Goal: Information Seeking & Learning: Learn about a topic

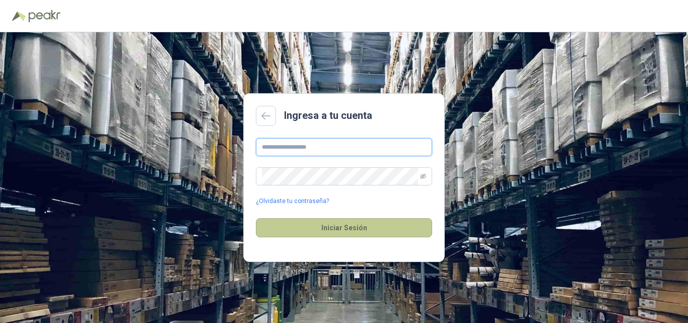
type input "**********"
click at [377, 226] on button "Iniciar Sesión" at bounding box center [344, 227] width 176 height 19
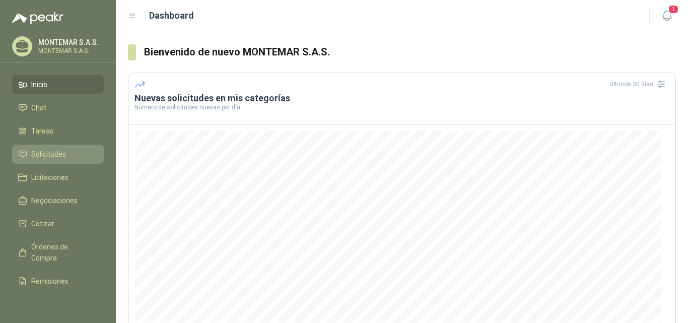
click at [54, 154] on span "Solicitudes" at bounding box center [48, 154] width 35 height 11
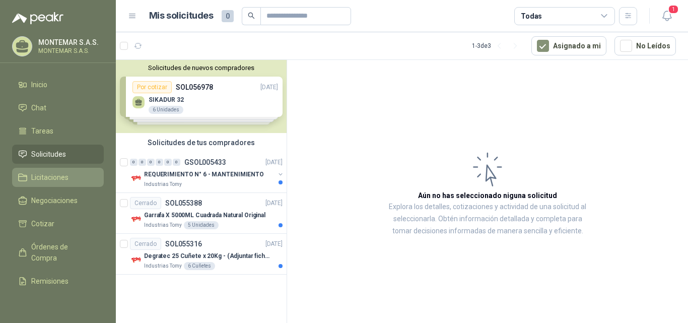
click at [48, 177] on span "Licitaciones" at bounding box center [49, 177] width 37 height 11
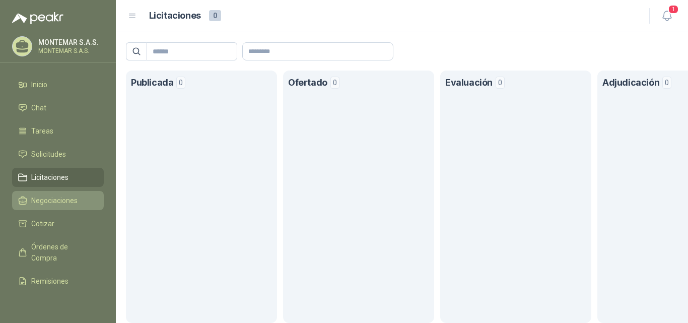
click at [48, 200] on span "Negociaciones" at bounding box center [54, 200] width 46 height 11
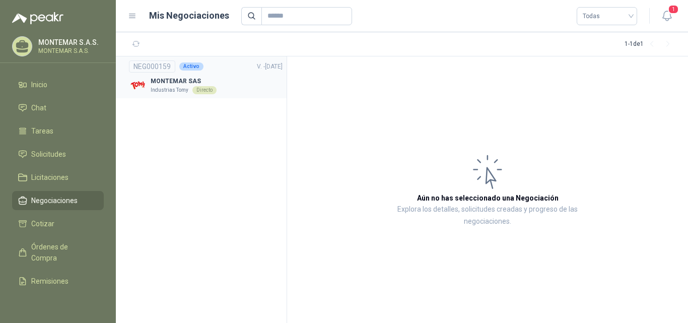
click at [162, 87] on p "Industrias Tomy" at bounding box center [170, 90] width 38 height 8
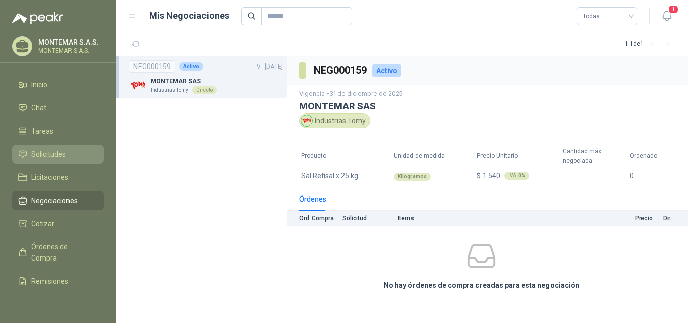
click at [53, 155] on span "Solicitudes" at bounding box center [48, 154] width 35 height 11
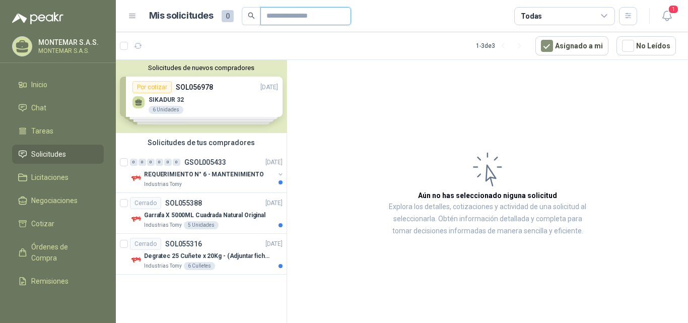
click at [286, 18] on input "text" at bounding box center [301, 16] width 71 height 17
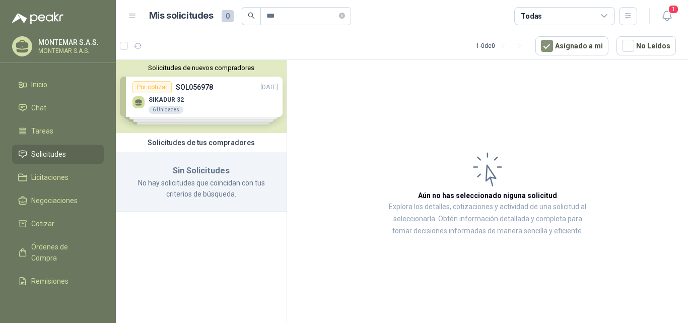
click at [192, 113] on div "Solicitudes de nuevos compradores Por cotizar SOL056978 [DATE] SIKADUR 32 6 Uni…" at bounding box center [201, 96] width 171 height 73
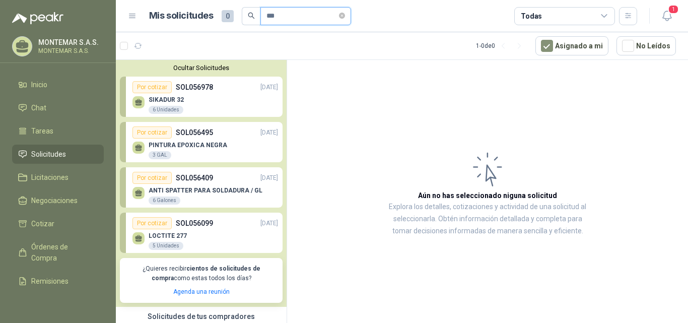
click at [284, 19] on input "***" at bounding box center [301, 16] width 71 height 17
type input "*"
type input "****"
click at [250, 15] on icon "search" at bounding box center [251, 15] width 7 height 7
click at [46, 86] on span "Inicio" at bounding box center [39, 84] width 16 height 11
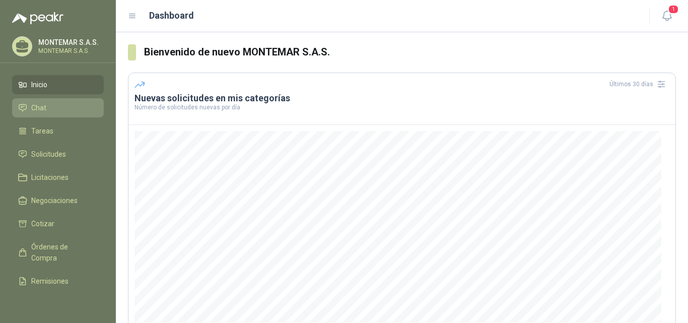
click at [49, 106] on li "Chat" at bounding box center [58, 107] width 80 height 11
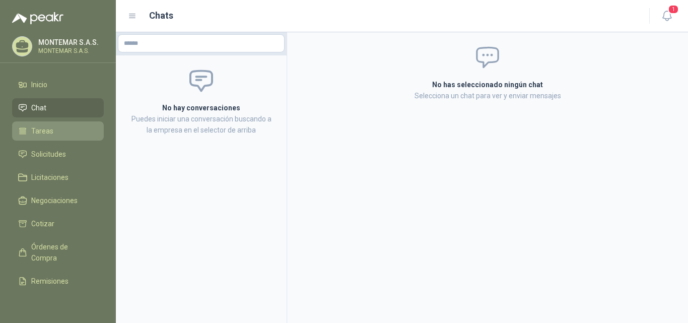
click at [41, 130] on span "Tareas" at bounding box center [42, 130] width 22 height 11
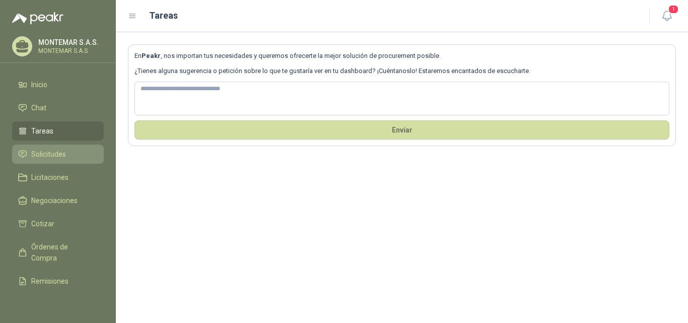
click at [42, 150] on span "Solicitudes" at bounding box center [48, 154] width 35 height 11
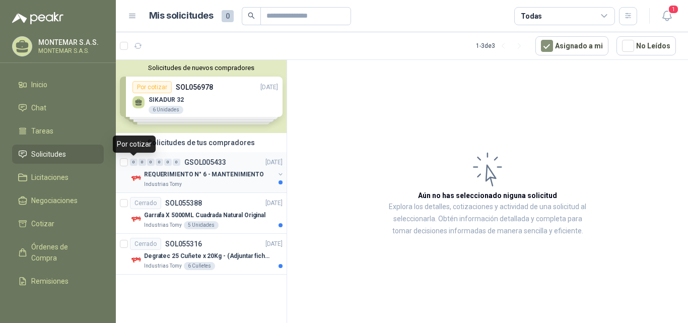
click at [134, 162] on div "0" at bounding box center [134, 162] width 8 height 7
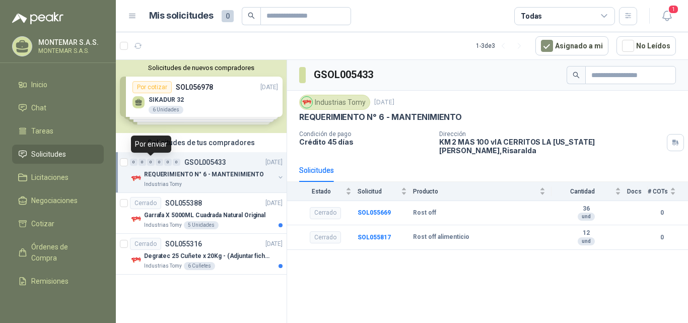
click at [150, 163] on div "0" at bounding box center [151, 162] width 8 height 7
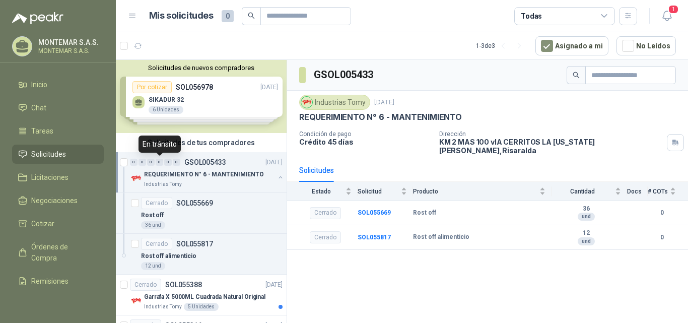
click at [160, 163] on div "0" at bounding box center [160, 162] width 8 height 7
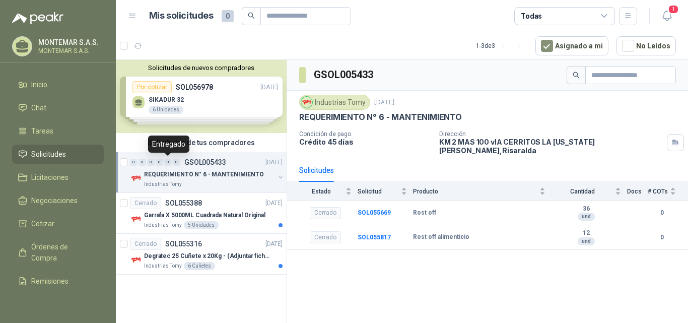
click at [168, 163] on div "0" at bounding box center [168, 162] width 8 height 7
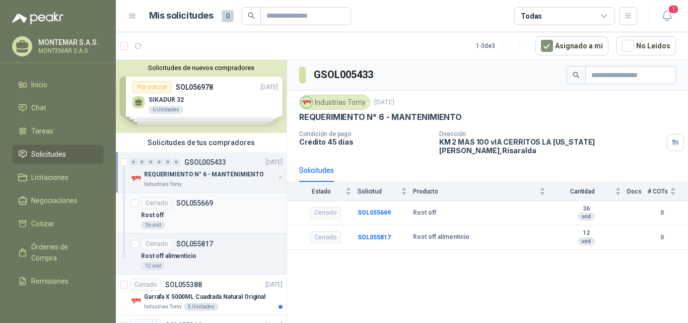
scroll to position [44, 0]
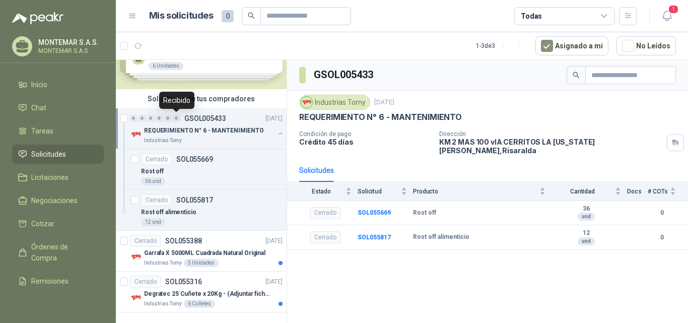
click at [175, 117] on div "0" at bounding box center [177, 118] width 8 height 7
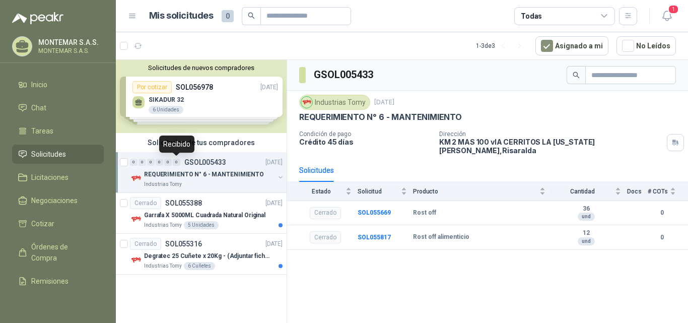
scroll to position [0, 0]
click at [131, 162] on div "0" at bounding box center [134, 162] width 8 height 7
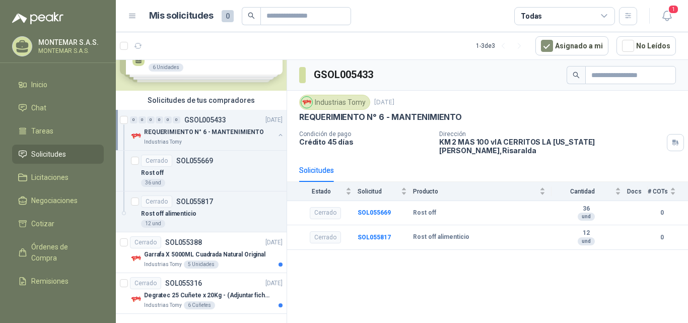
scroll to position [44, 0]
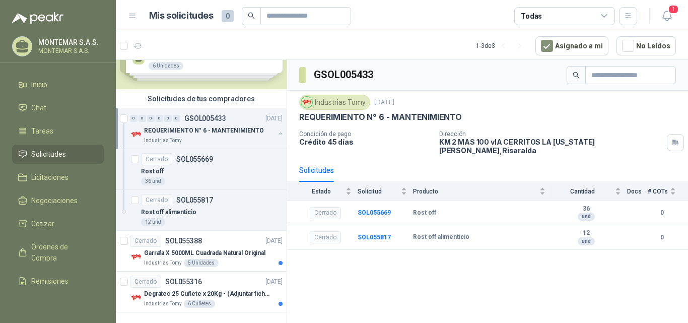
click at [60, 153] on span "Solicitudes" at bounding box center [48, 154] width 35 height 11
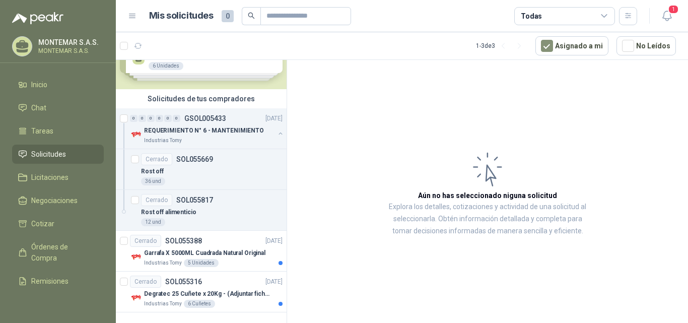
click at [60, 153] on span "Solicitudes" at bounding box center [48, 154] width 35 height 11
click at [135, 117] on div "0" at bounding box center [134, 118] width 8 height 7
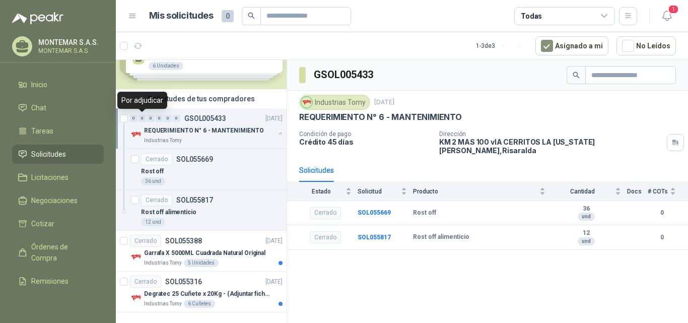
click at [146, 117] on div "0" at bounding box center [142, 118] width 8 height 7
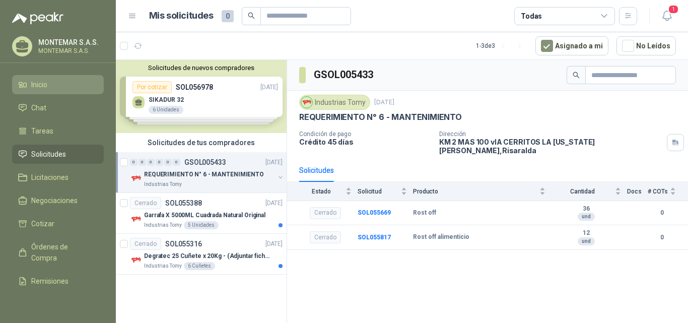
click at [40, 87] on span "Inicio" at bounding box center [39, 84] width 16 height 11
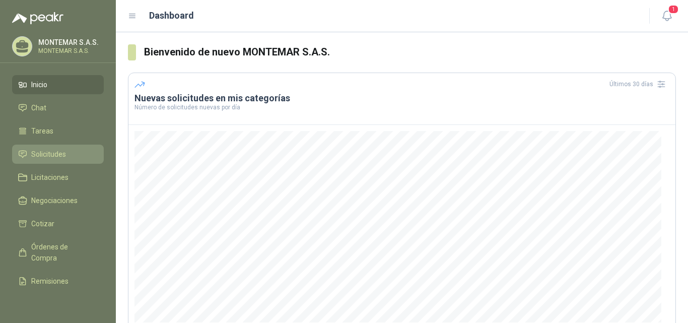
click at [44, 152] on span "Solicitudes" at bounding box center [48, 154] width 35 height 11
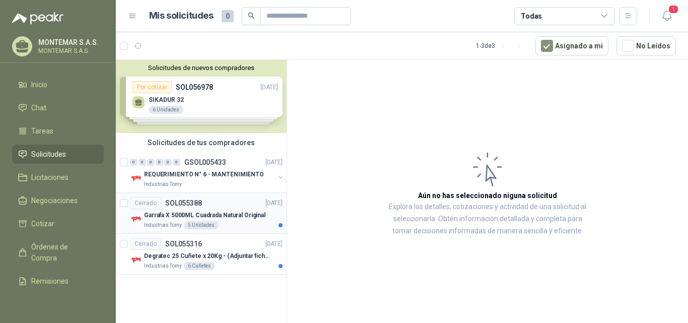
click at [250, 226] on div "Industrias Tomy 5 Unidades" at bounding box center [213, 225] width 138 height 8
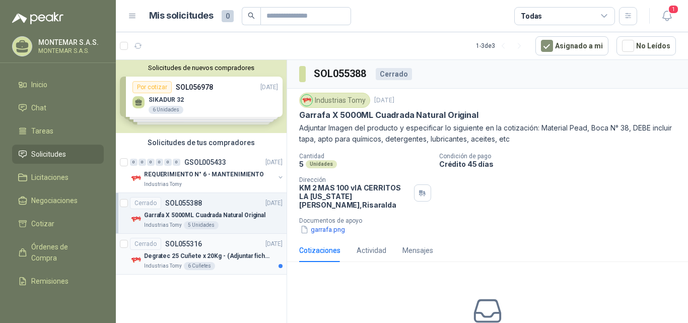
click at [256, 262] on div "Industrias Tomy 6 Cuñetes" at bounding box center [213, 266] width 138 height 8
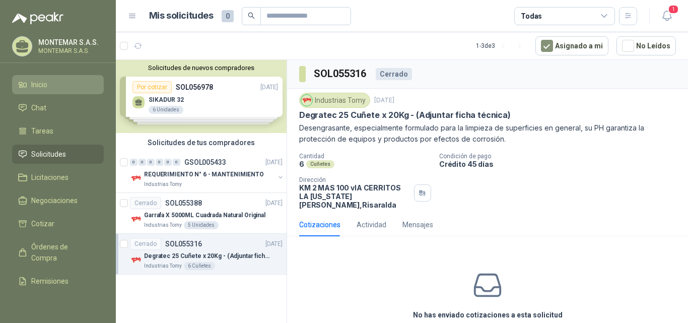
click at [38, 81] on span "Inicio" at bounding box center [39, 84] width 16 height 11
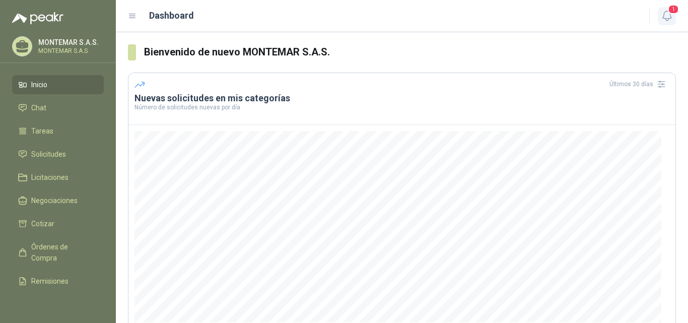
click at [670, 17] on icon "button" at bounding box center [667, 16] width 13 height 13
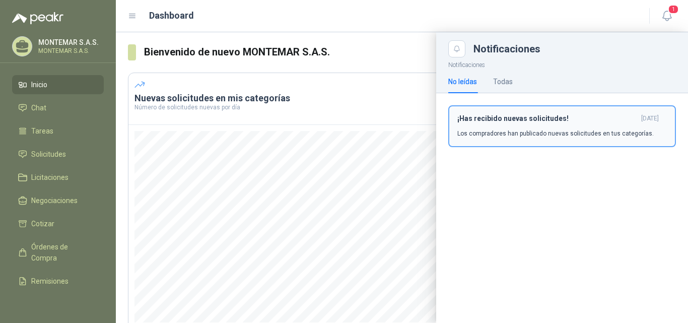
click at [592, 129] on p "Los compradores han publicado nuevas solicitudes en tus categorías." at bounding box center [555, 133] width 196 height 9
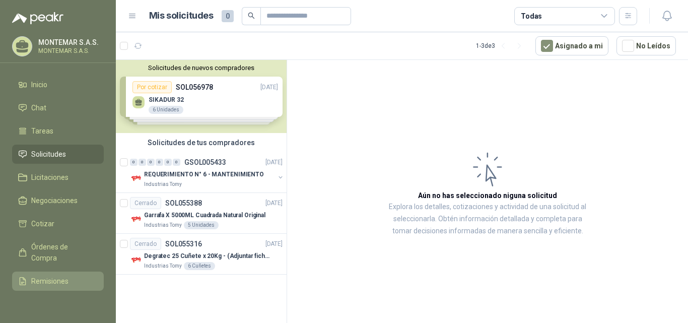
click at [56, 282] on span "Remisiones" at bounding box center [49, 280] width 37 height 11
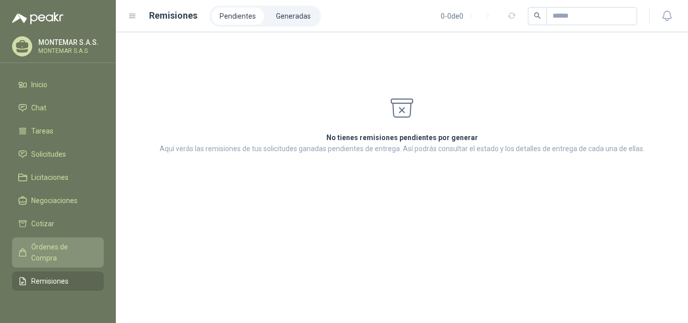
click at [42, 257] on span "Órdenes de Compra" at bounding box center [62, 252] width 63 height 22
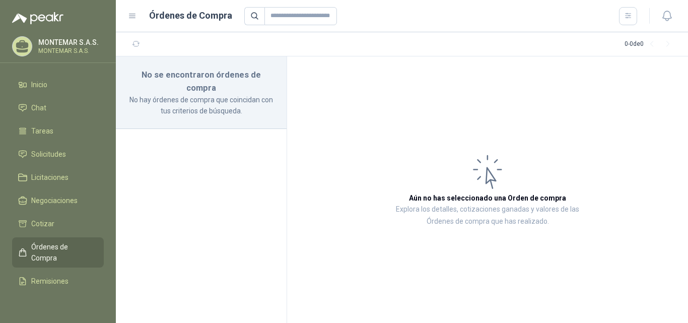
click at [130, 19] on icon at bounding box center [132, 16] width 9 height 9
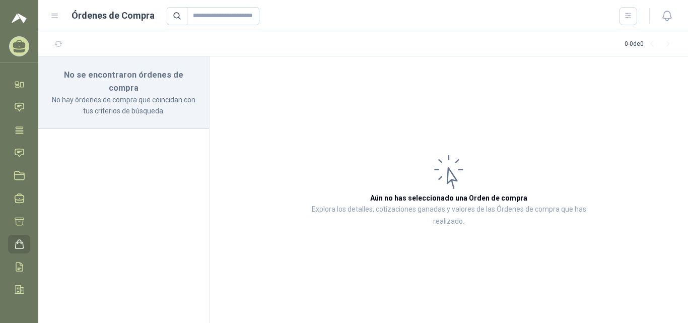
click at [56, 15] on icon at bounding box center [54, 16] width 9 height 9
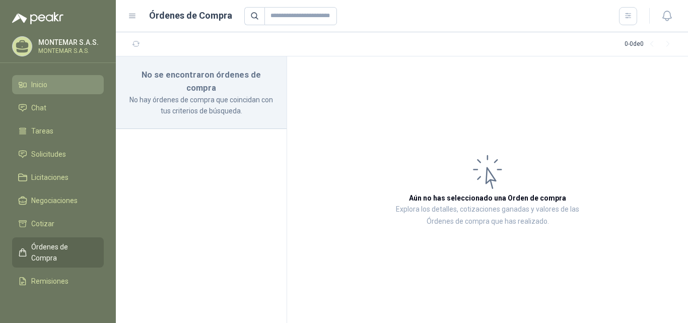
click at [40, 83] on span "Inicio" at bounding box center [39, 84] width 16 height 11
